Goal: Check status: Check status

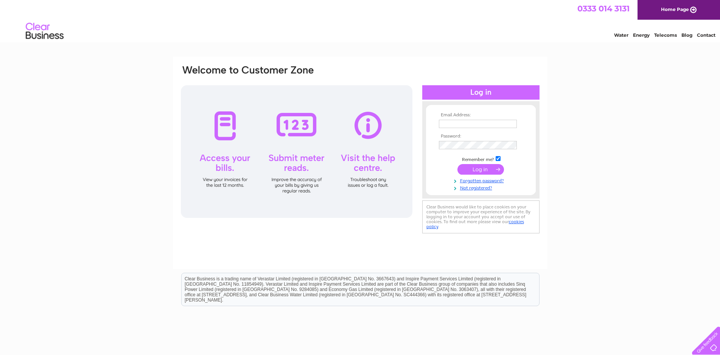
type input "[EMAIL_ADDRESS][DOMAIN_NAME]"
click at [482, 168] on input "submit" at bounding box center [481, 169] width 47 height 11
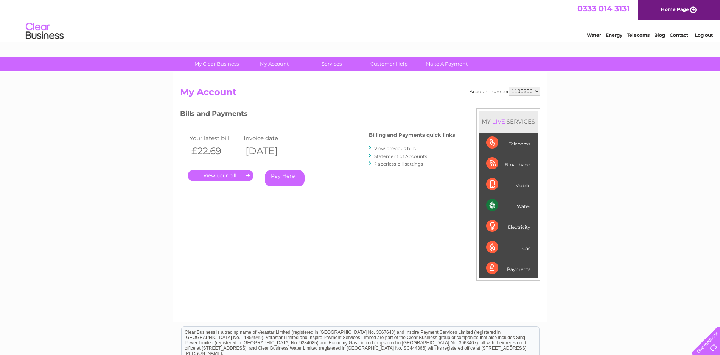
click at [224, 175] on link "." at bounding box center [221, 175] width 66 height 11
